Goal: Information Seeking & Learning: Find specific page/section

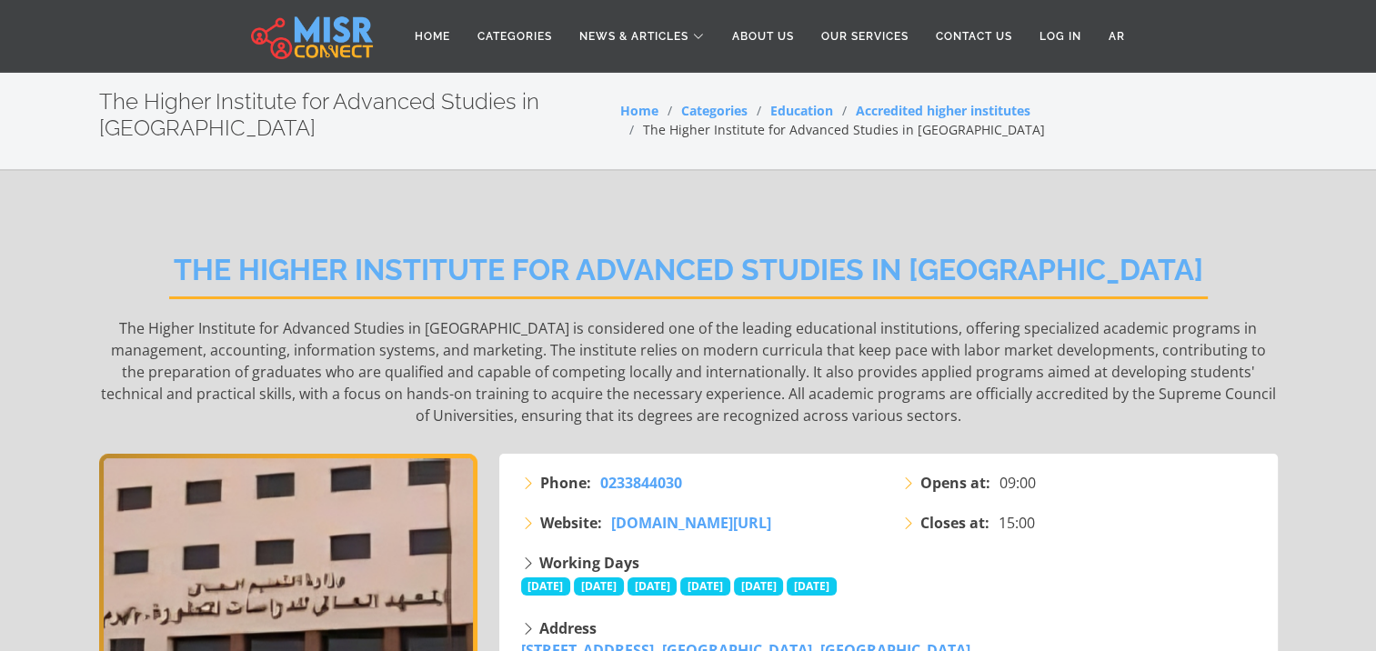
click at [429, 273] on h2 "The Higher Institute for Advanced Studies in [GEOGRAPHIC_DATA]" at bounding box center [688, 276] width 1039 height 46
click at [428, 272] on h2 "The Higher Institute for Advanced Studies in [GEOGRAPHIC_DATA]" at bounding box center [688, 276] width 1039 height 46
click at [481, 276] on h2 "The Higher Institute for Advanced Studies in [GEOGRAPHIC_DATA]" at bounding box center [688, 276] width 1039 height 46
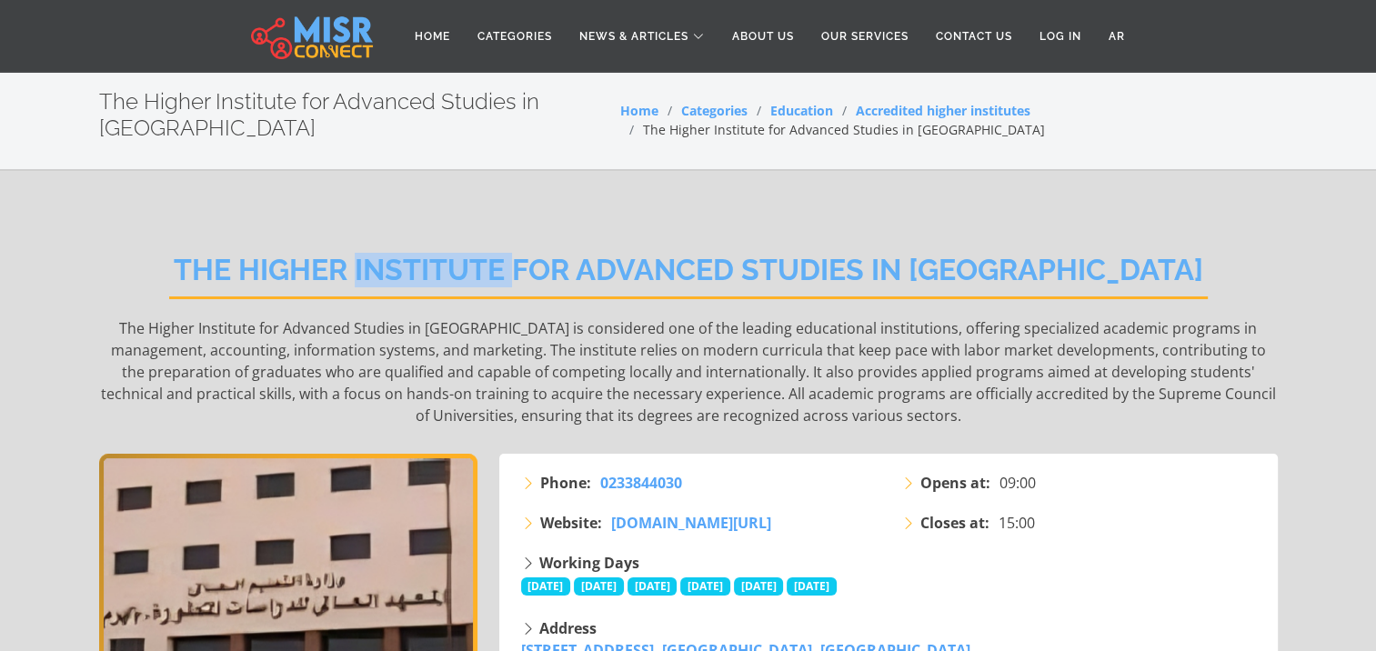
click at [481, 276] on h2 "The Higher Institute for Advanced Studies in [GEOGRAPHIC_DATA]" at bounding box center [688, 276] width 1039 height 46
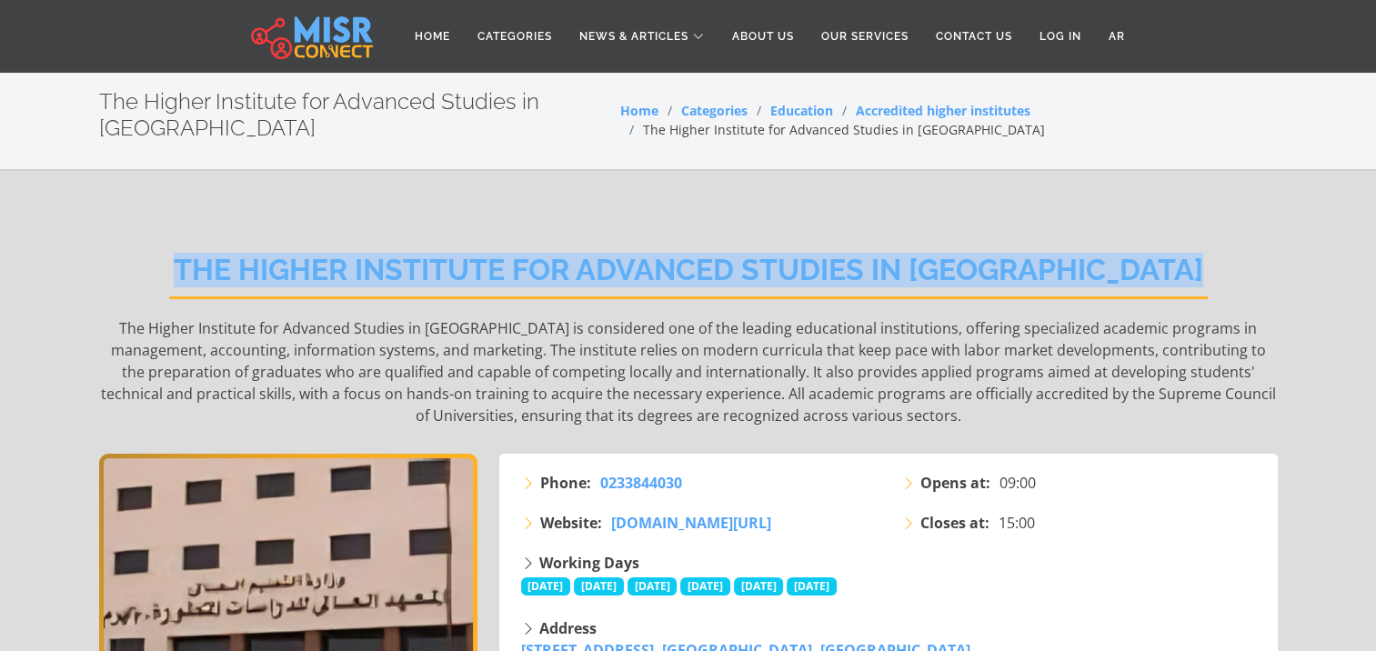
click at [481, 276] on h2 "The Higher Institute for Advanced Studies in [GEOGRAPHIC_DATA]" at bounding box center [688, 276] width 1039 height 46
click at [658, 276] on h2 "The Higher Institute for Advanced Studies in [GEOGRAPHIC_DATA]" at bounding box center [688, 276] width 1039 height 46
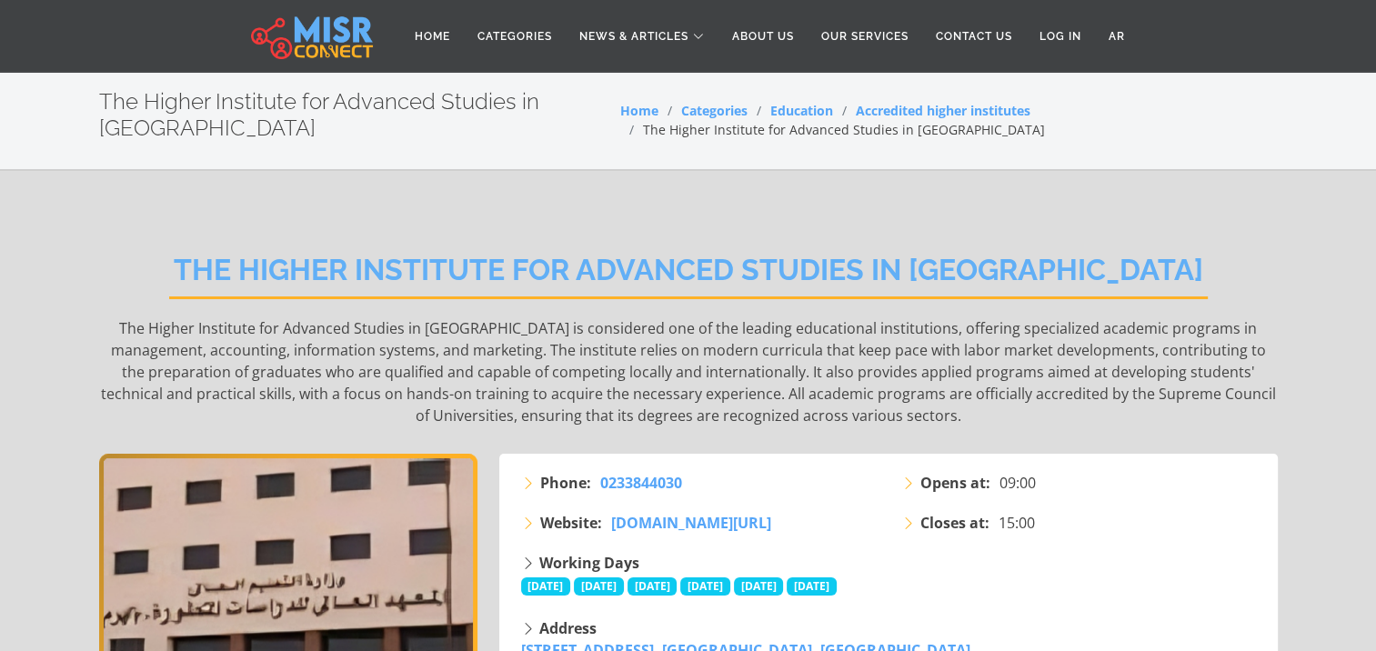
click at [597, 276] on h2 "The Higher Institute for Advanced Studies in [GEOGRAPHIC_DATA]" at bounding box center [688, 276] width 1039 height 46
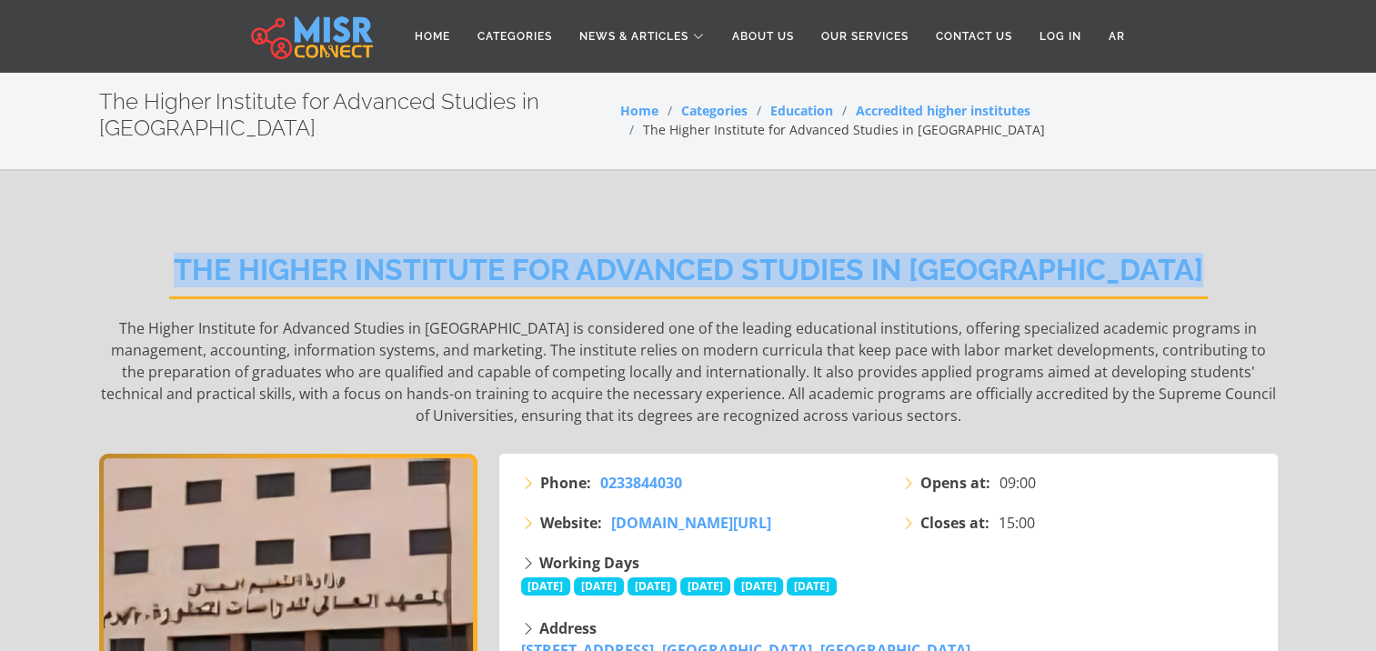
click at [597, 276] on h2 "The Higher Institute for Advanced Studies in [GEOGRAPHIC_DATA]" at bounding box center [688, 276] width 1039 height 46
copy div "The Higher Institute for Advanced Studies in [GEOGRAPHIC_DATA]"
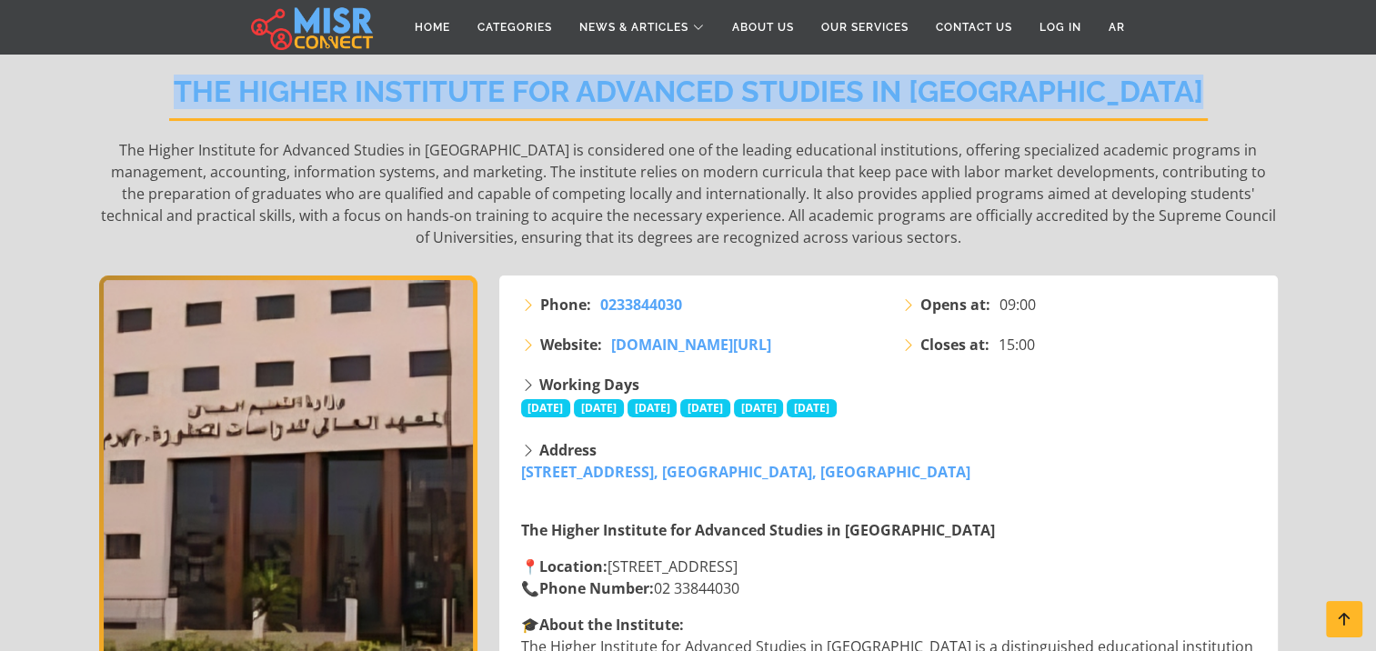
scroll to position [182, 0]
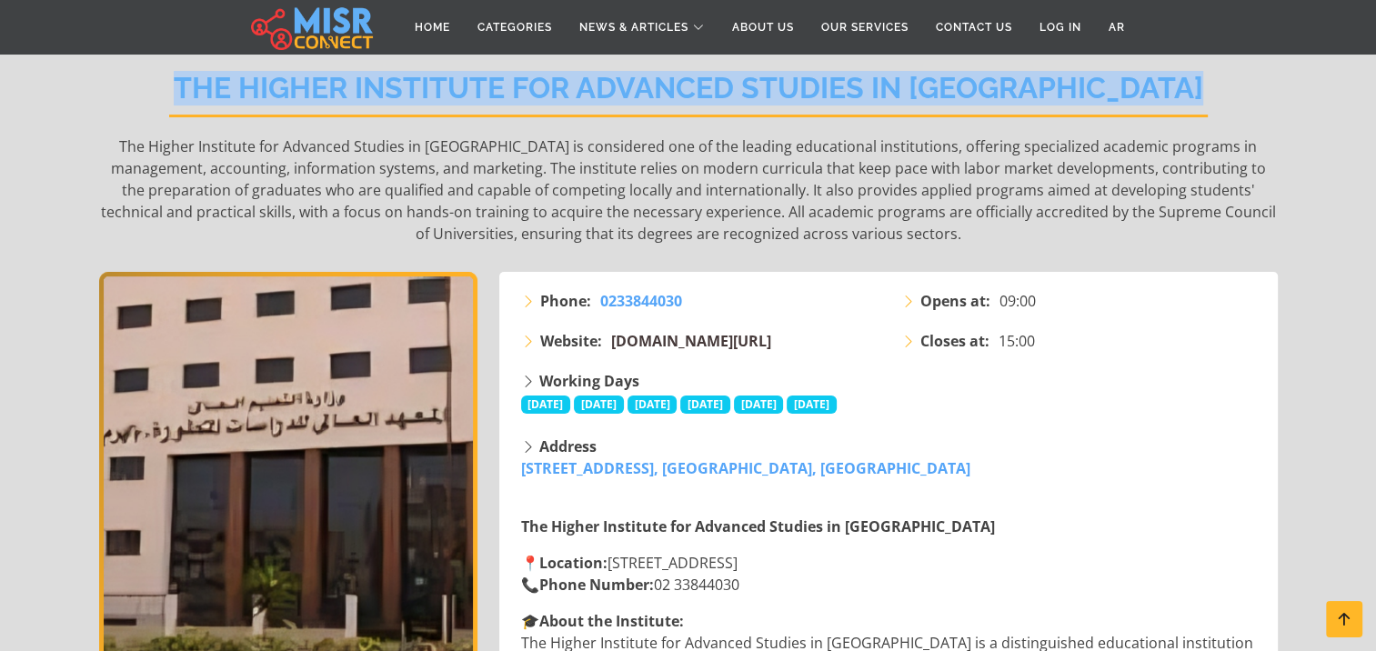
click at [731, 338] on span "[DOMAIN_NAME][URL]" at bounding box center [691, 341] width 160 height 20
